Goal: Task Accomplishment & Management: Manage account settings

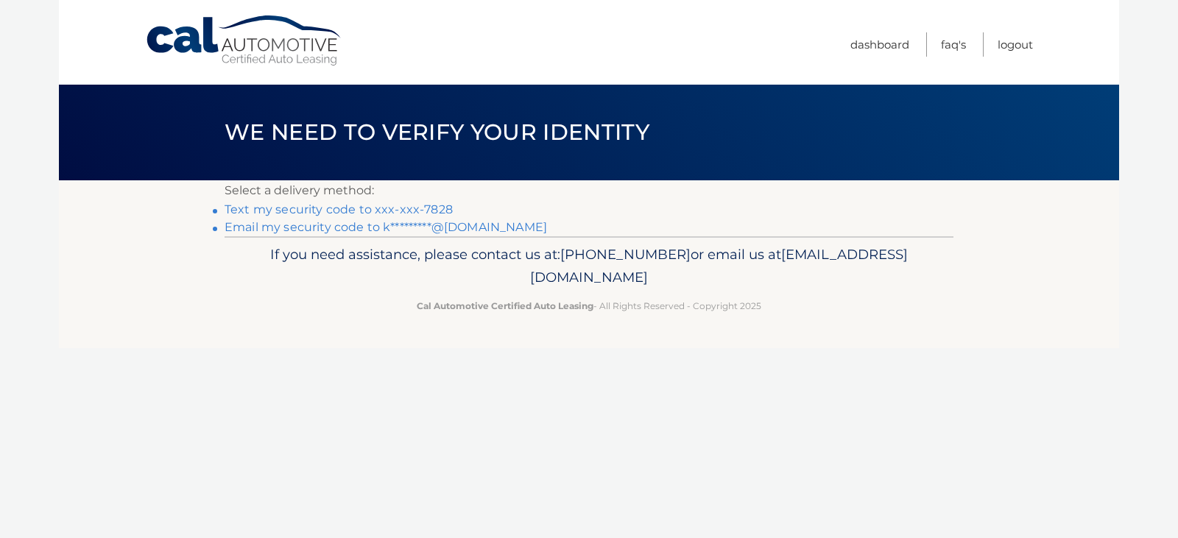
click at [273, 206] on link "Text my security code to xxx-xxx-7828" at bounding box center [338, 209] width 228 height 14
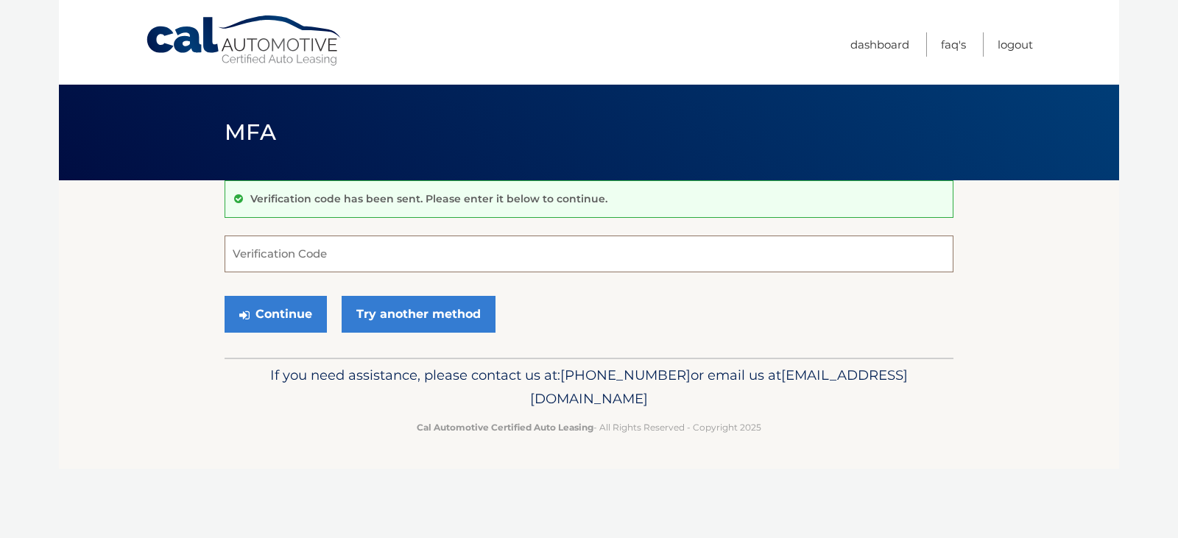
click at [330, 247] on input "Verification Code" at bounding box center [588, 254] width 729 height 37
type input "123373"
click at [288, 312] on button "Continue" at bounding box center [275, 314] width 102 height 37
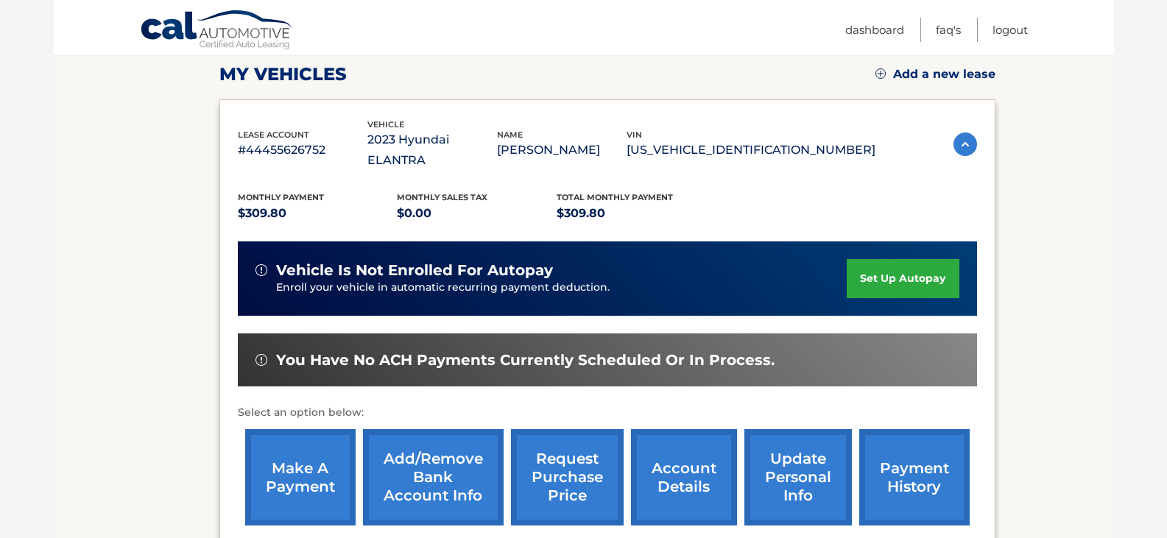
scroll to position [354, 0]
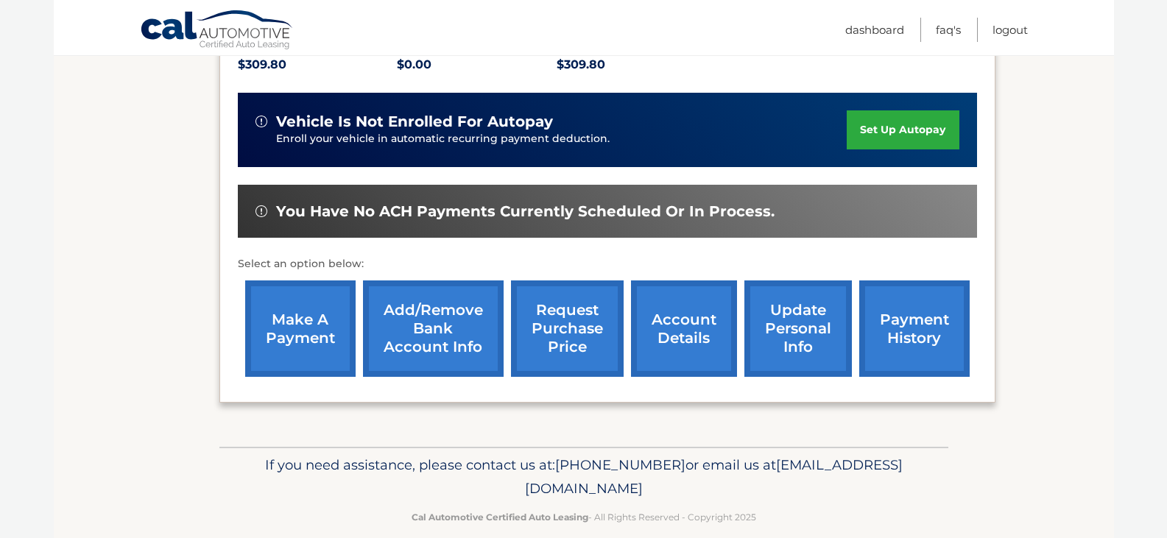
click at [288, 320] on link "make a payment" at bounding box center [300, 328] width 110 height 96
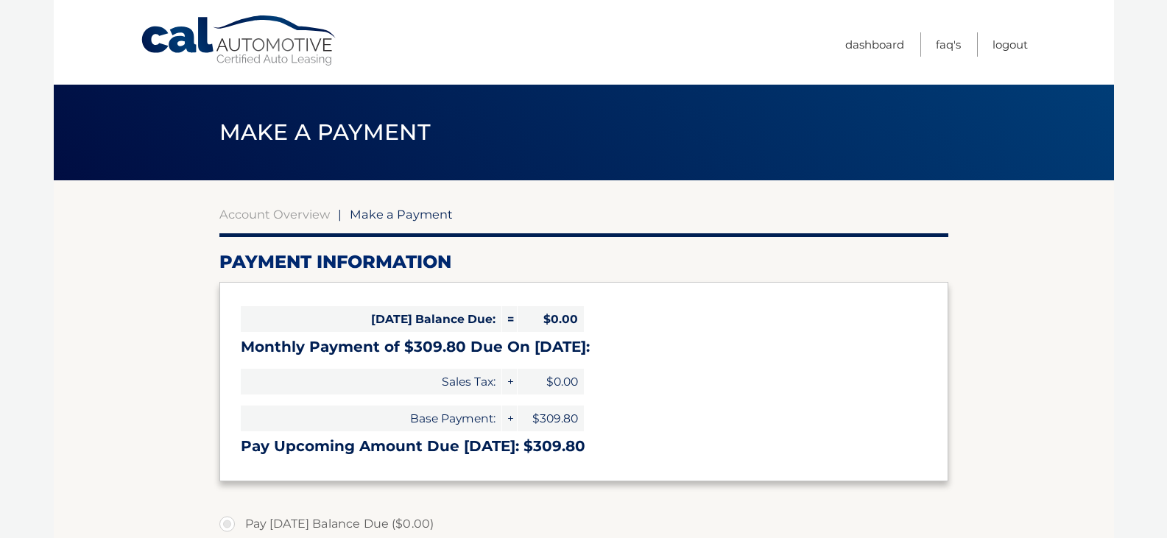
select select "OGIzNzFiMDctZjk0My00NzAyLTg2MGMtZGM4NDEzNzkyMzhk"
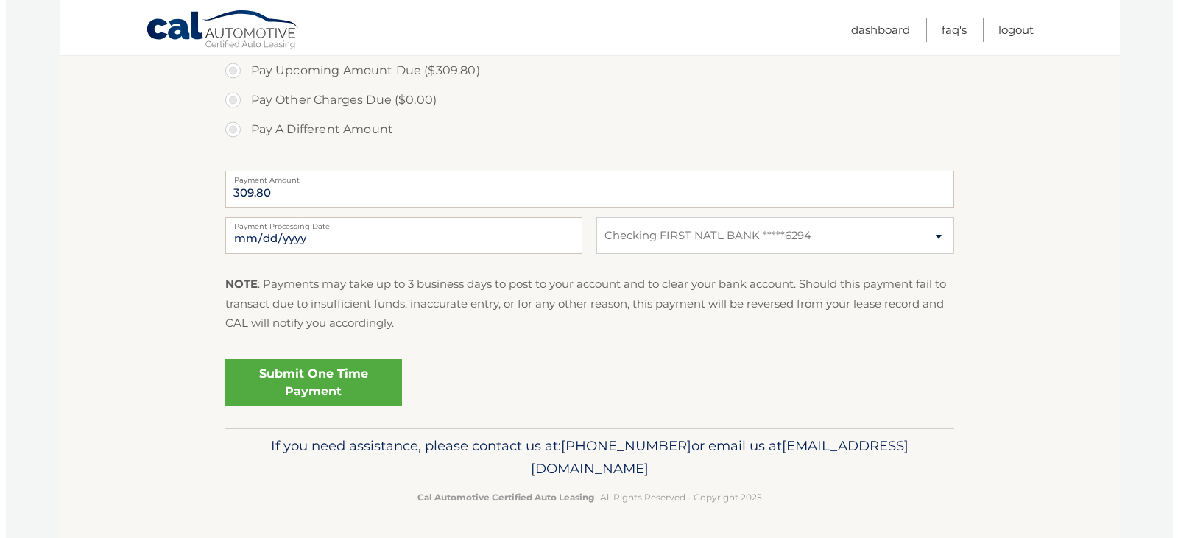
scroll to position [514, 0]
click at [332, 373] on link "Submit One Time Payment" at bounding box center [307, 381] width 177 height 47
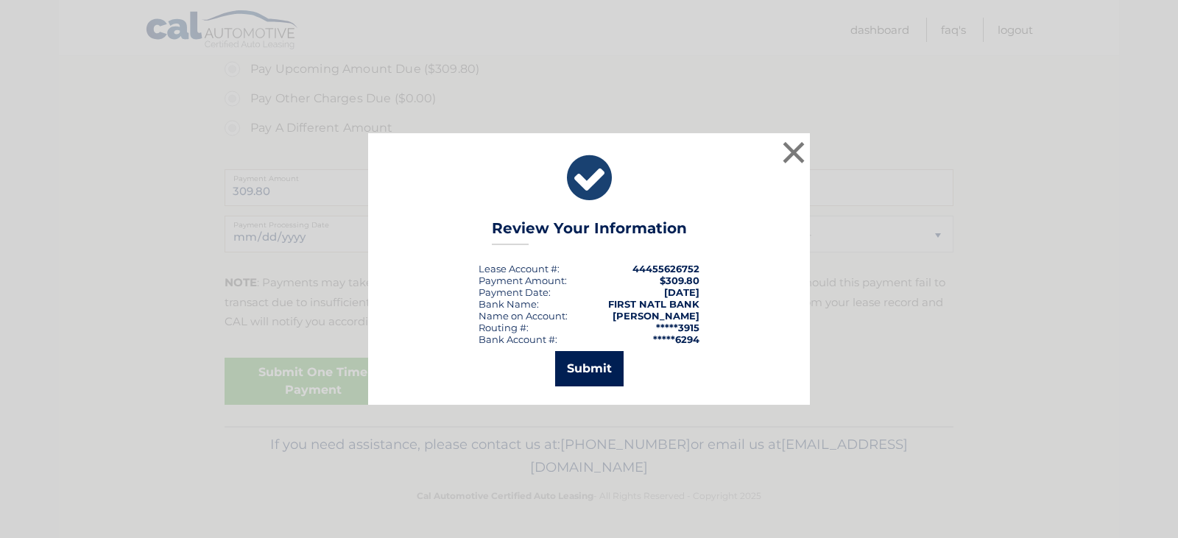
click at [579, 367] on button "Submit" at bounding box center [589, 368] width 68 height 35
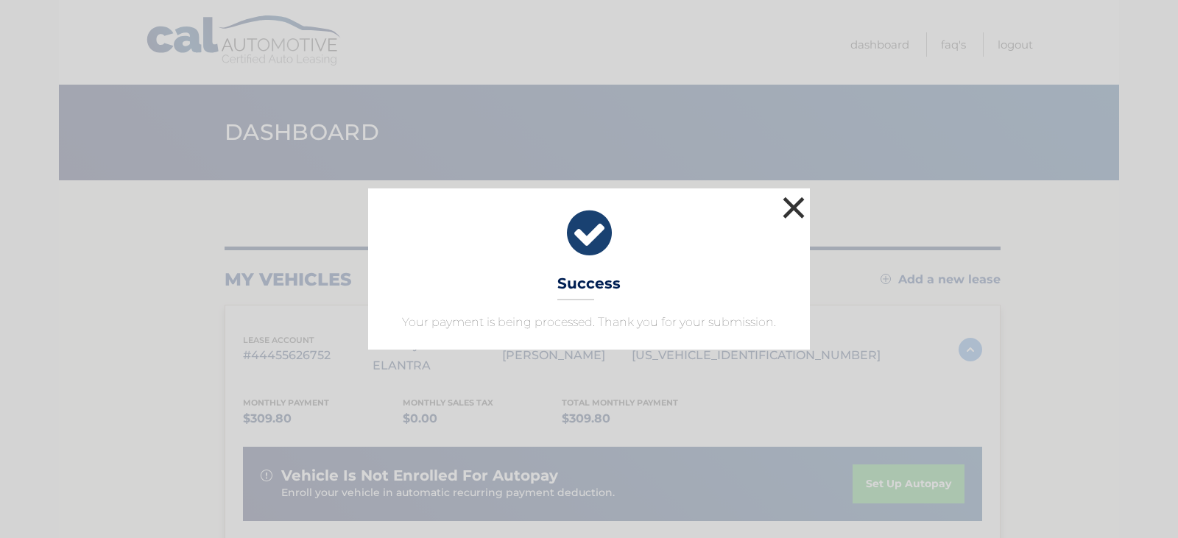
click at [787, 211] on button "×" at bounding box center [793, 207] width 29 height 29
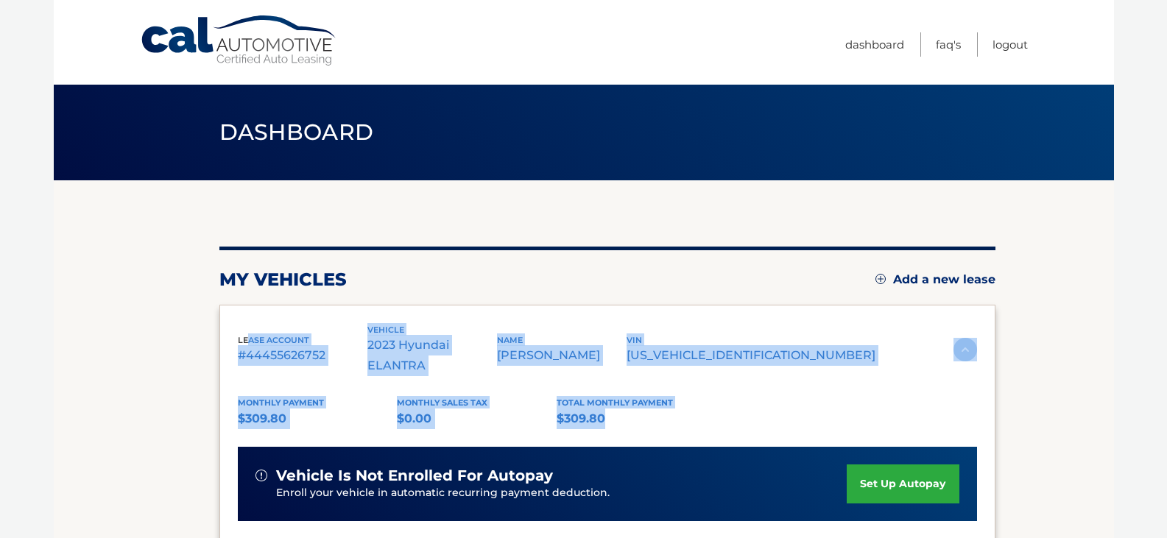
drag, startPoint x: 245, startPoint y: 318, endPoint x: 941, endPoint y: 390, distance: 699.9
click at [941, 390] on div "lease account #44455626752 vehicle 2023 Hyundai ELANTRA name [PERSON_NAME] vin …" at bounding box center [607, 545] width 776 height 481
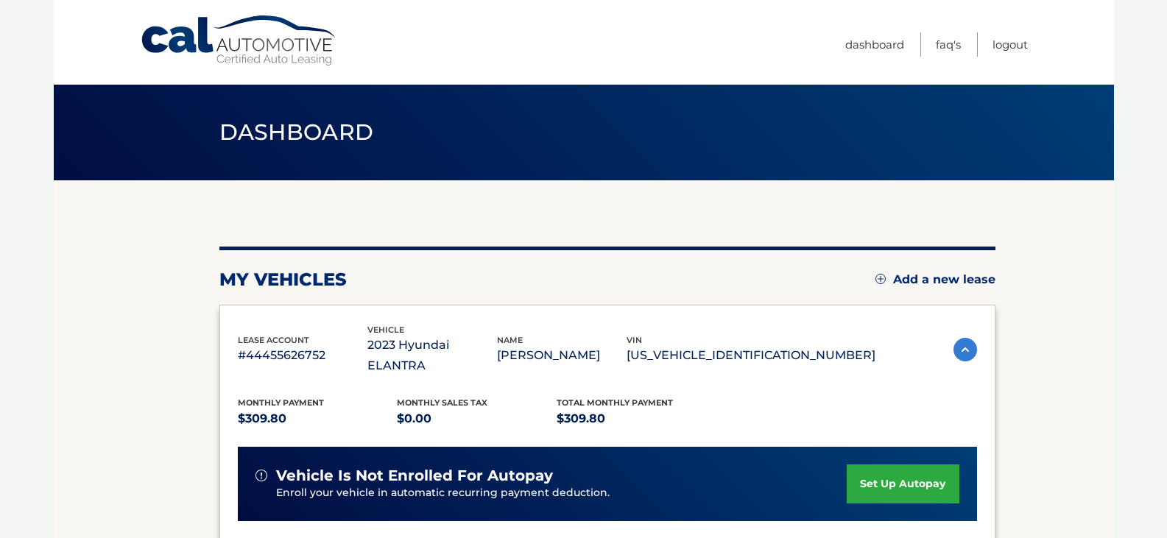
click at [960, 338] on img at bounding box center [965, 350] width 24 height 24
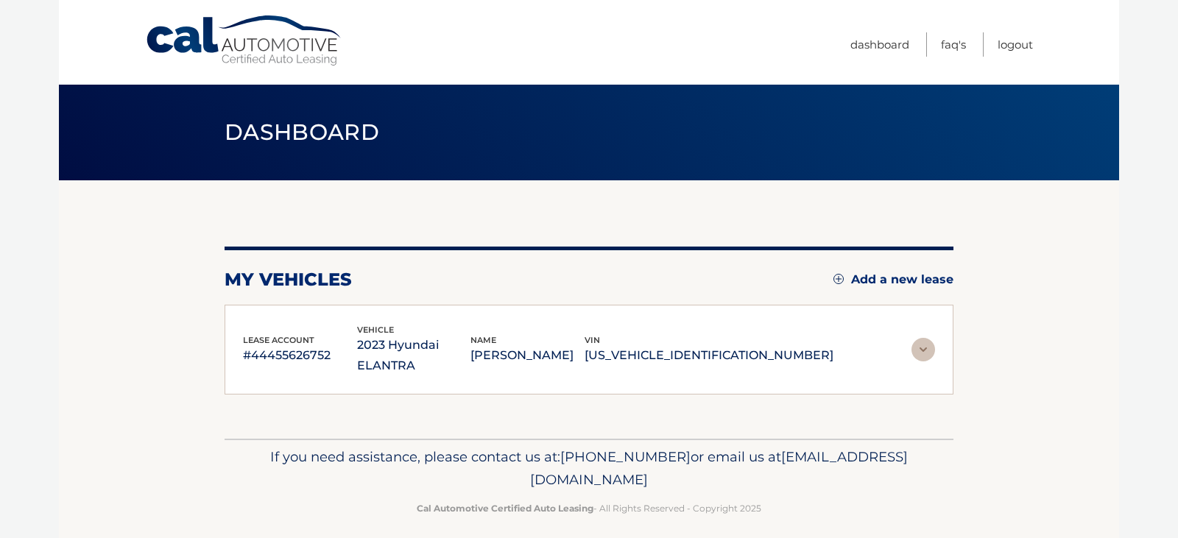
click at [927, 338] on img at bounding box center [923, 350] width 24 height 24
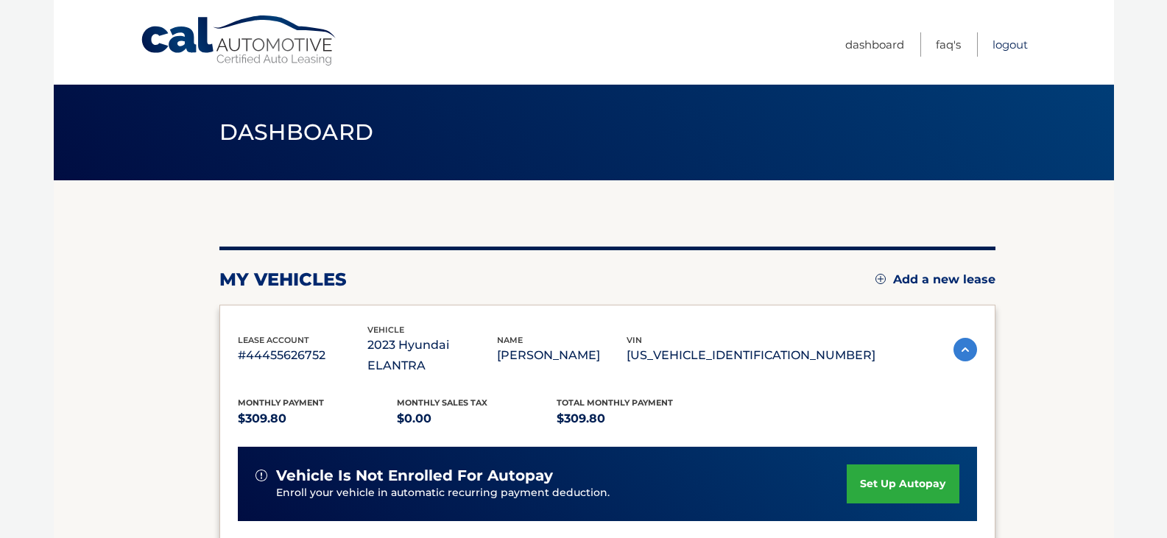
click at [1005, 38] on link "Logout" at bounding box center [1009, 44] width 35 height 24
